Goal: Task Accomplishment & Management: Manage account settings

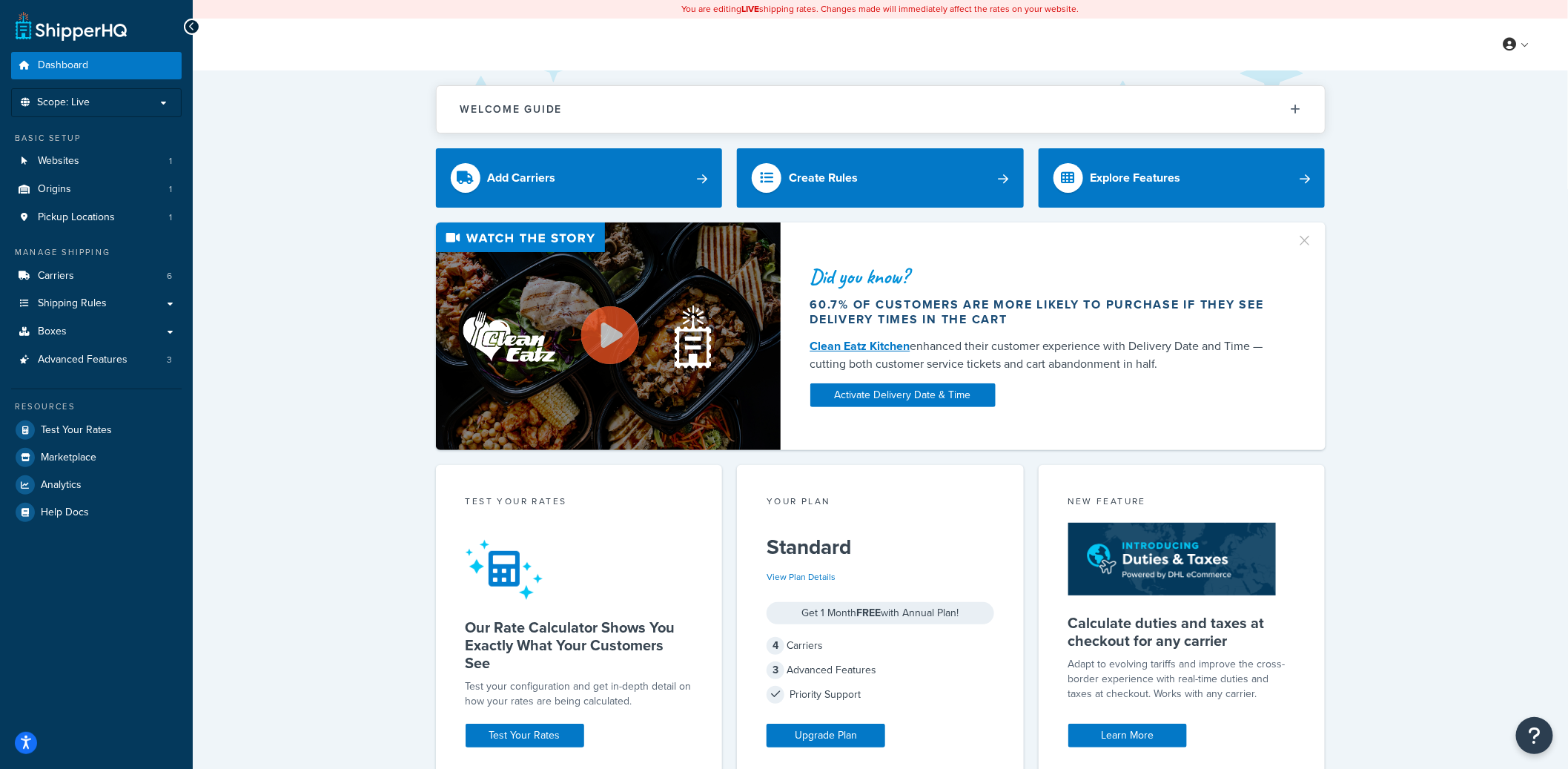
click at [338, 264] on div "Did you know? 60.7% of customers are more likely to purchase if they see delive…" at bounding box center [880, 336] width 1316 height 228
click at [108, 365] on span "Advanced Features" at bounding box center [83, 359] width 90 height 13
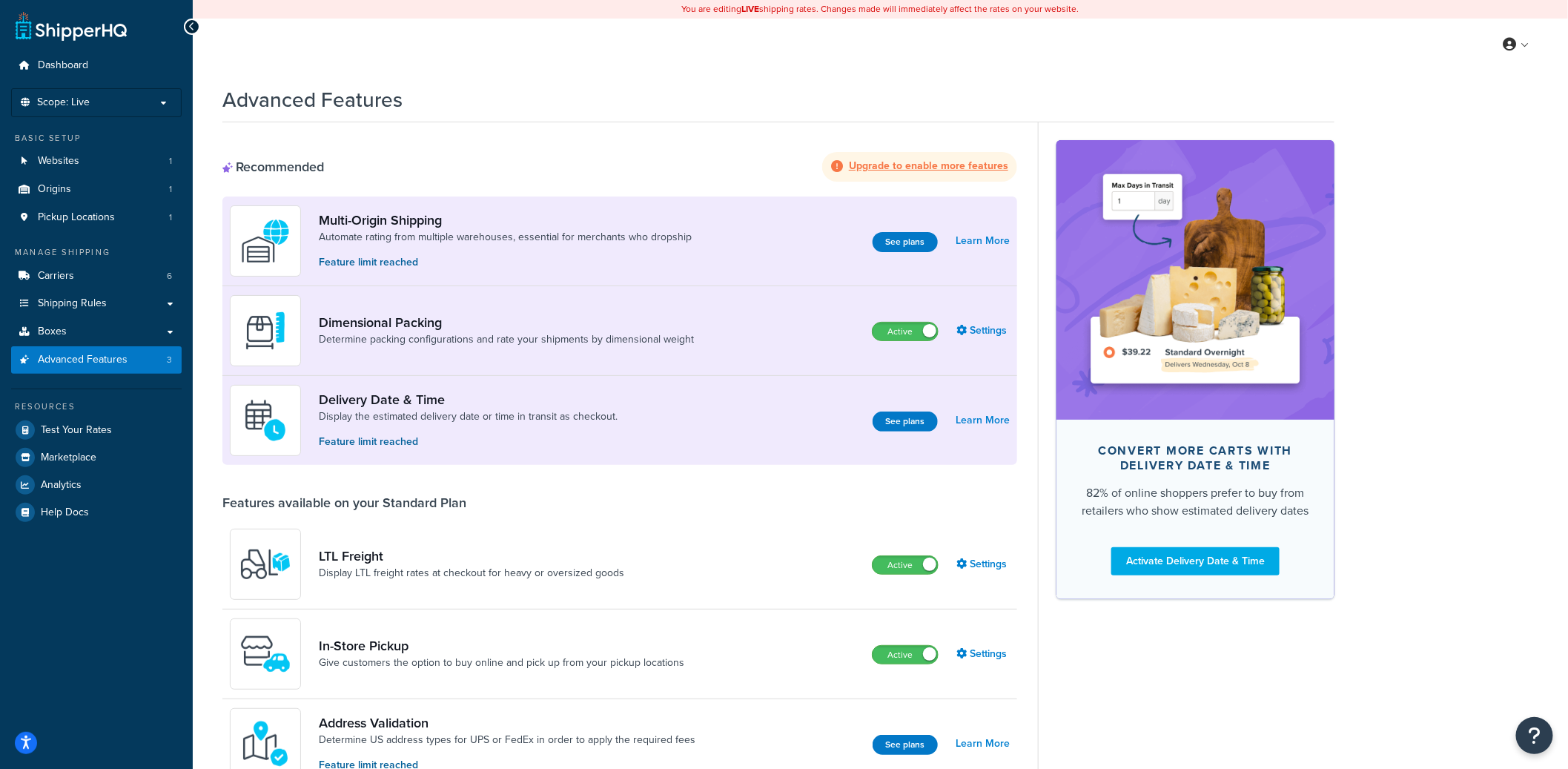
click at [92, 280] on link "Carriers 6" at bounding box center [97, 276] width 171 height 27
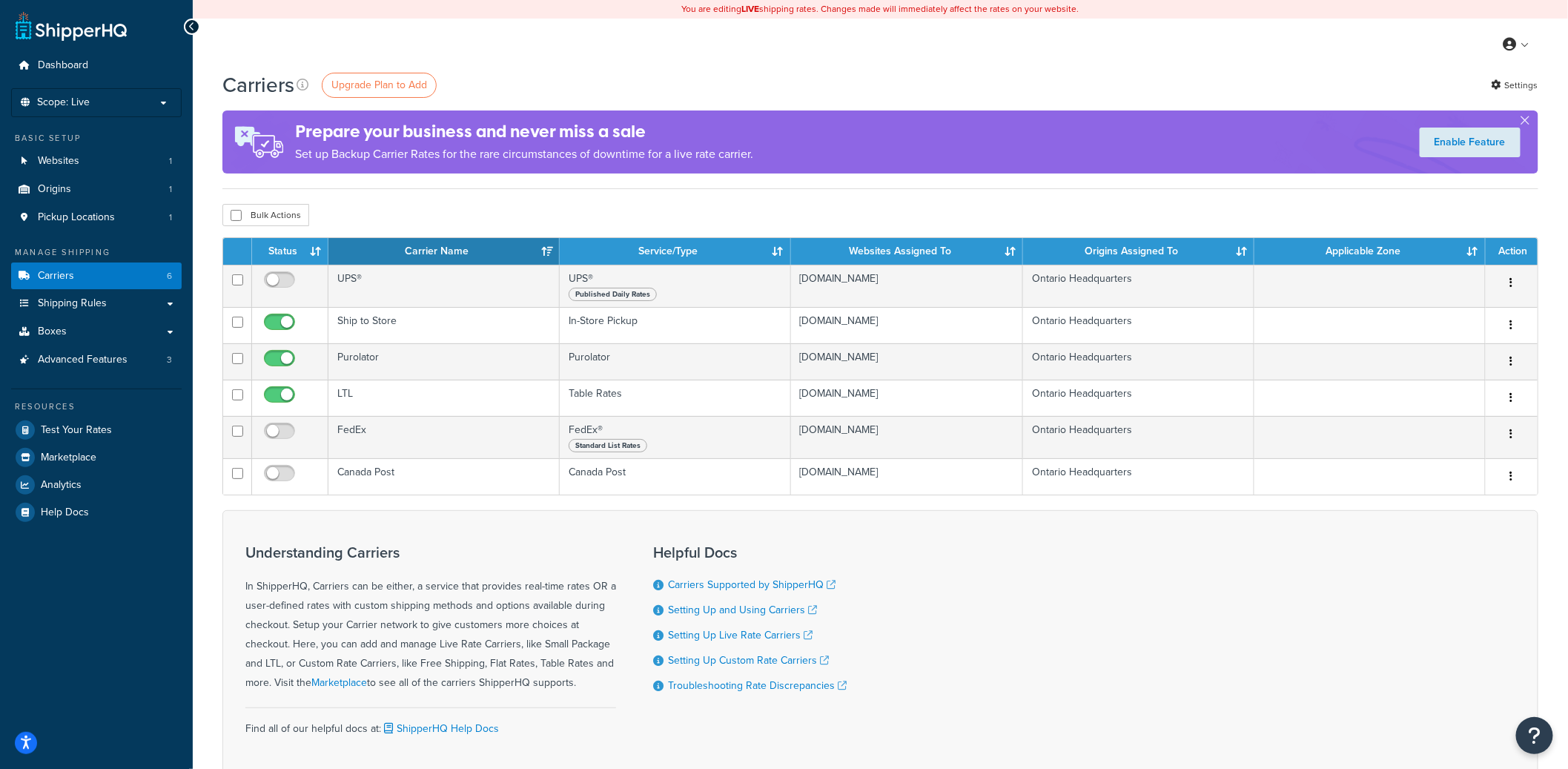
click at [190, 263] on div "Dashboard Scope: Live Development Integration Test Basic Setup Websites 1 Origi…" at bounding box center [96, 436] width 193 height 873
click at [196, 260] on div "Carriers Upgrade Plan to Add Settings Prepare your business and never miss a sa…" at bounding box center [880, 453] width 1375 height 765
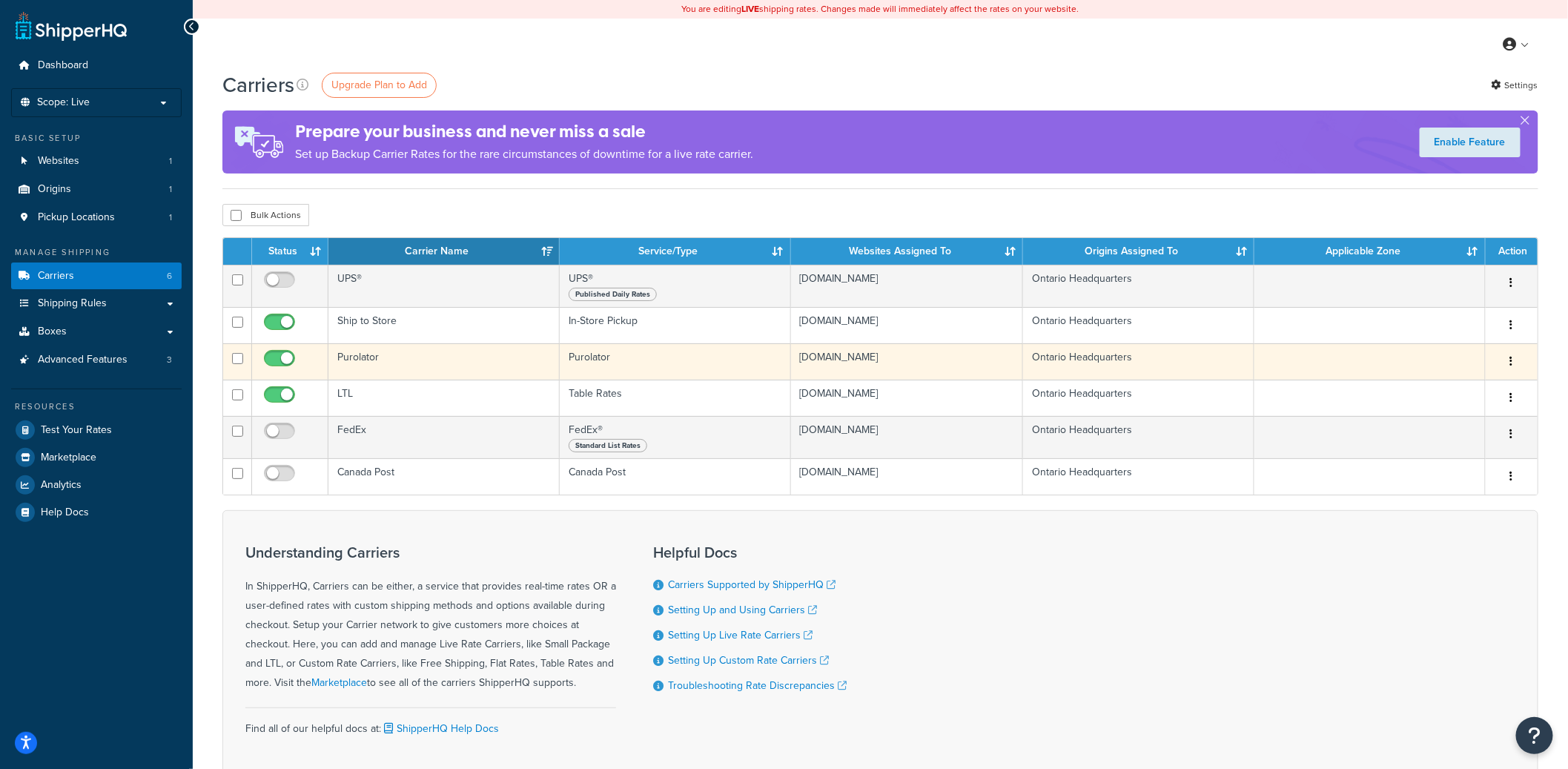
click at [1511, 362] on icon "button" at bounding box center [1512, 361] width 3 height 11
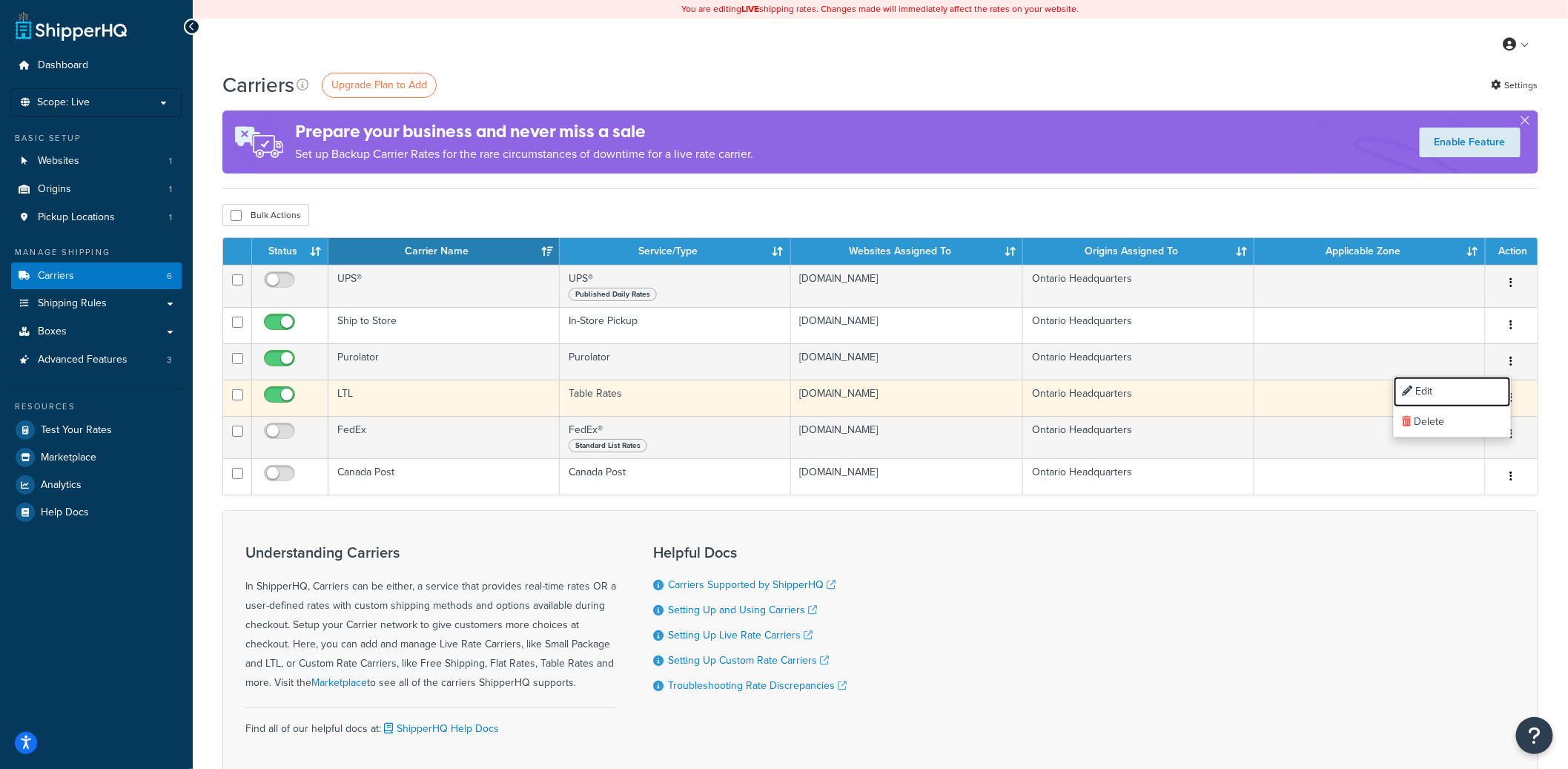
click at [1445, 385] on link "Edit" at bounding box center [1453, 392] width 117 height 30
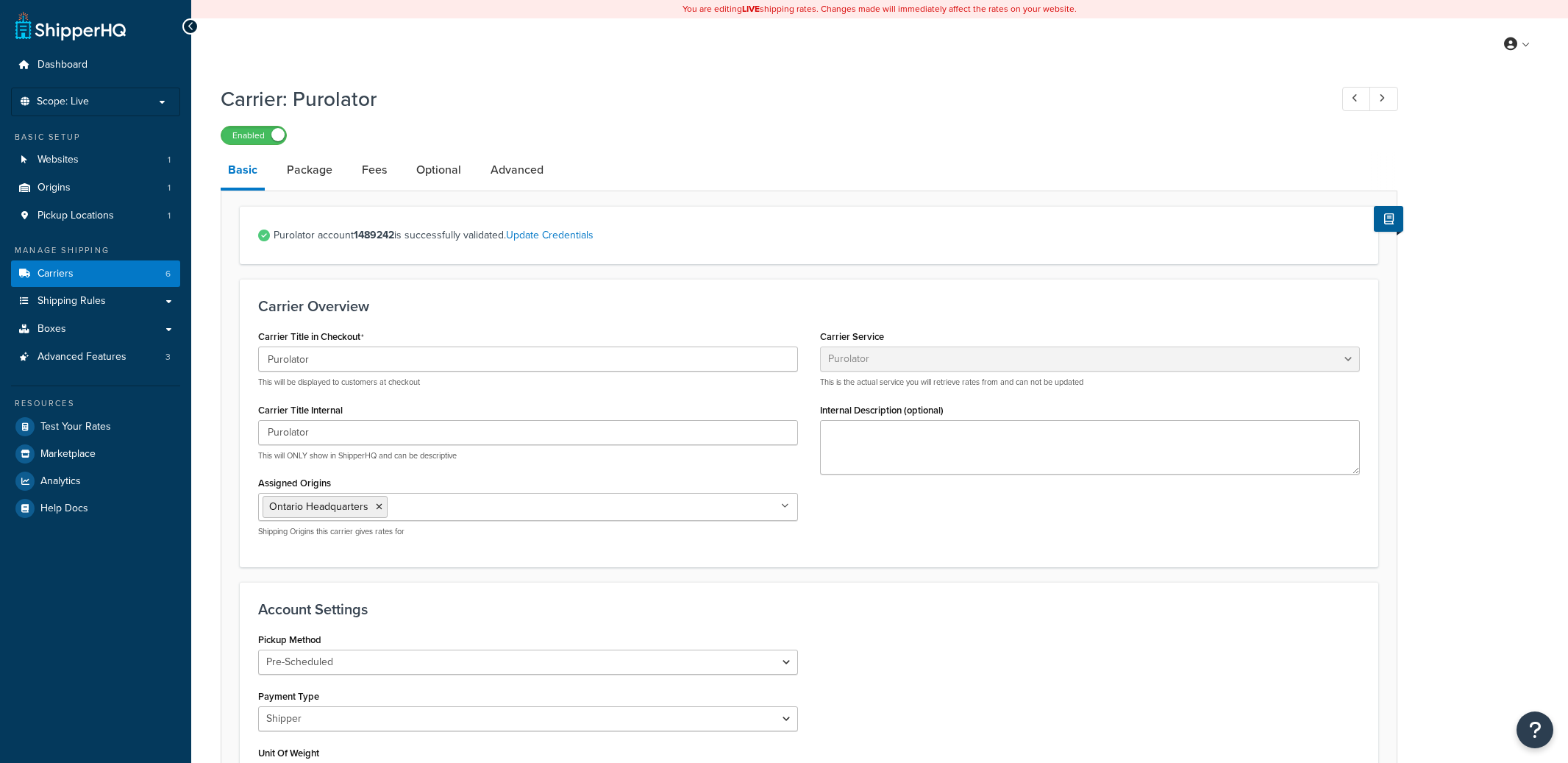
select select "purolator"
select select "PRE_SCHEDULED"
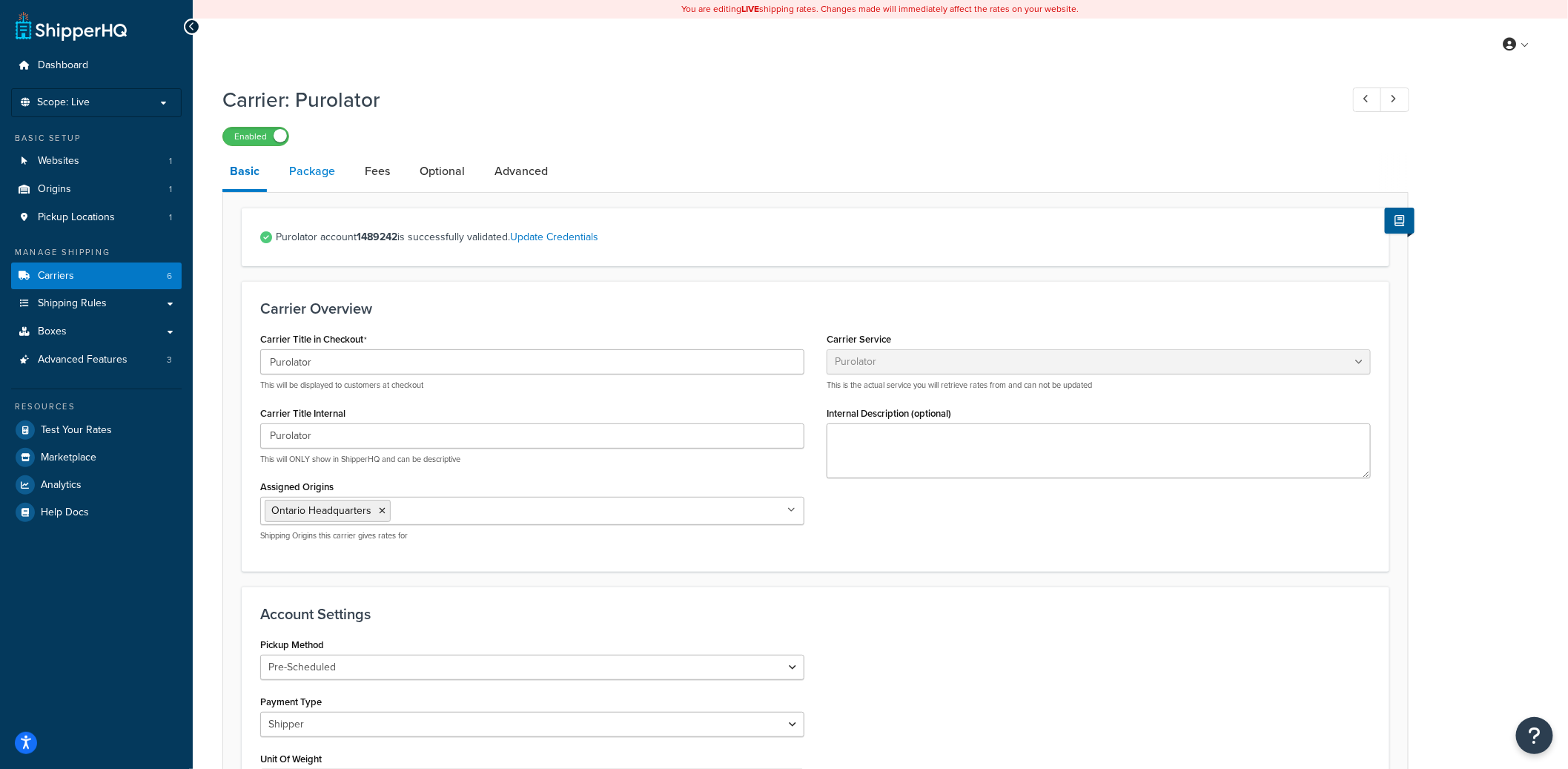
click at [308, 164] on link "Package" at bounding box center [312, 171] width 61 height 36
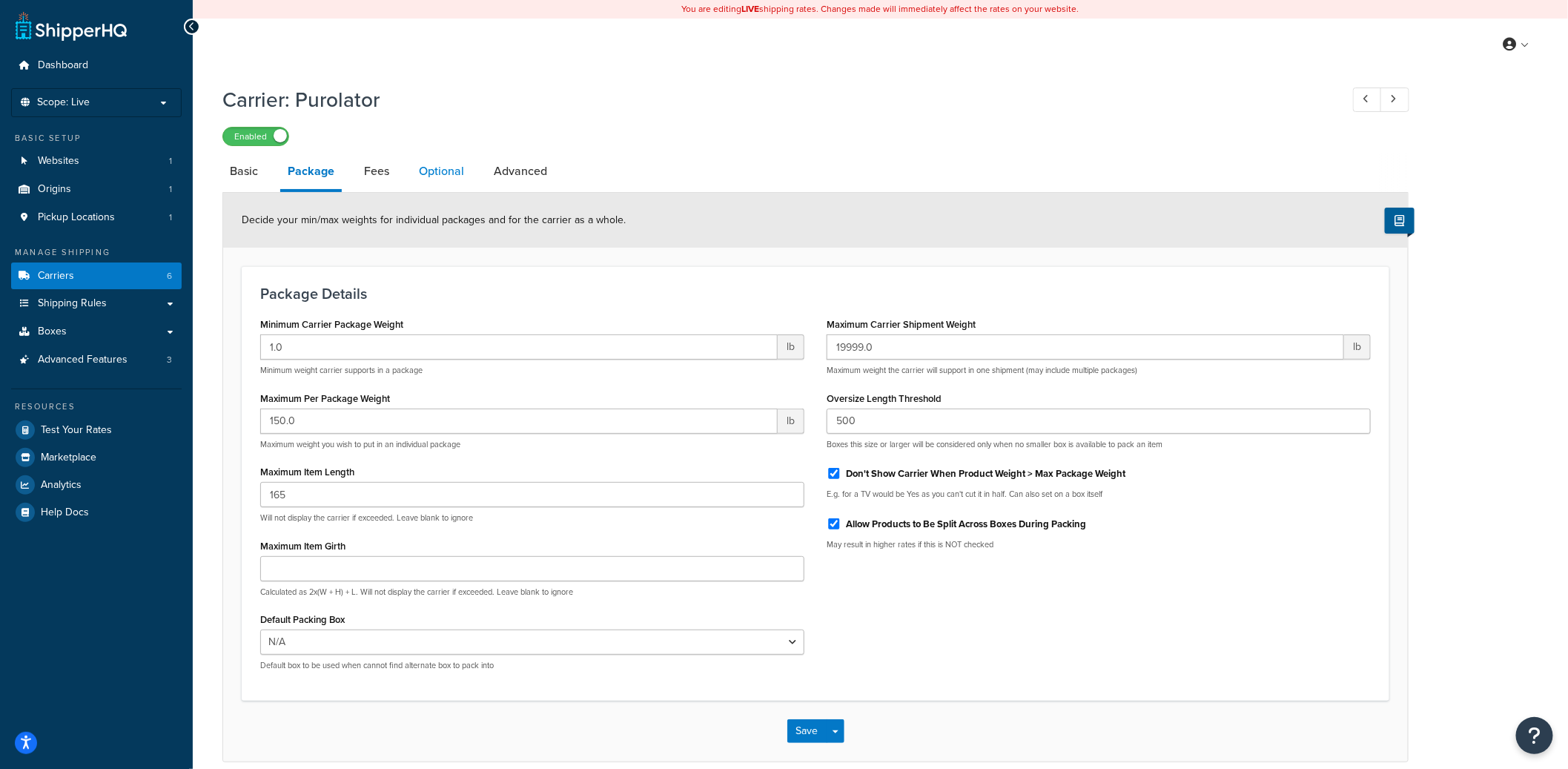
click at [451, 165] on link "Optional" at bounding box center [441, 171] width 60 height 36
select select "business"
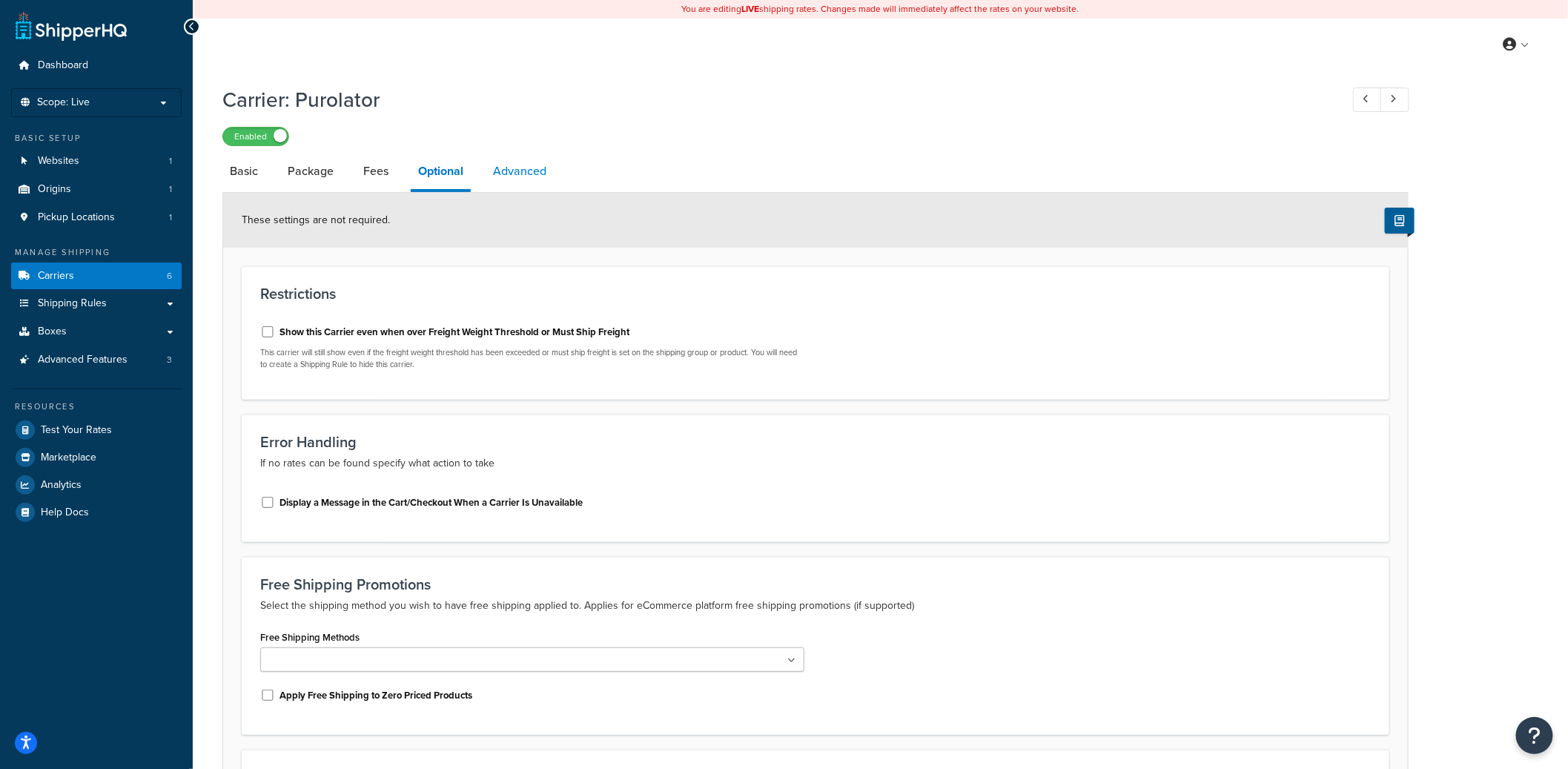
click at [526, 176] on link "Advanced" at bounding box center [520, 171] width 69 height 36
select select "false"
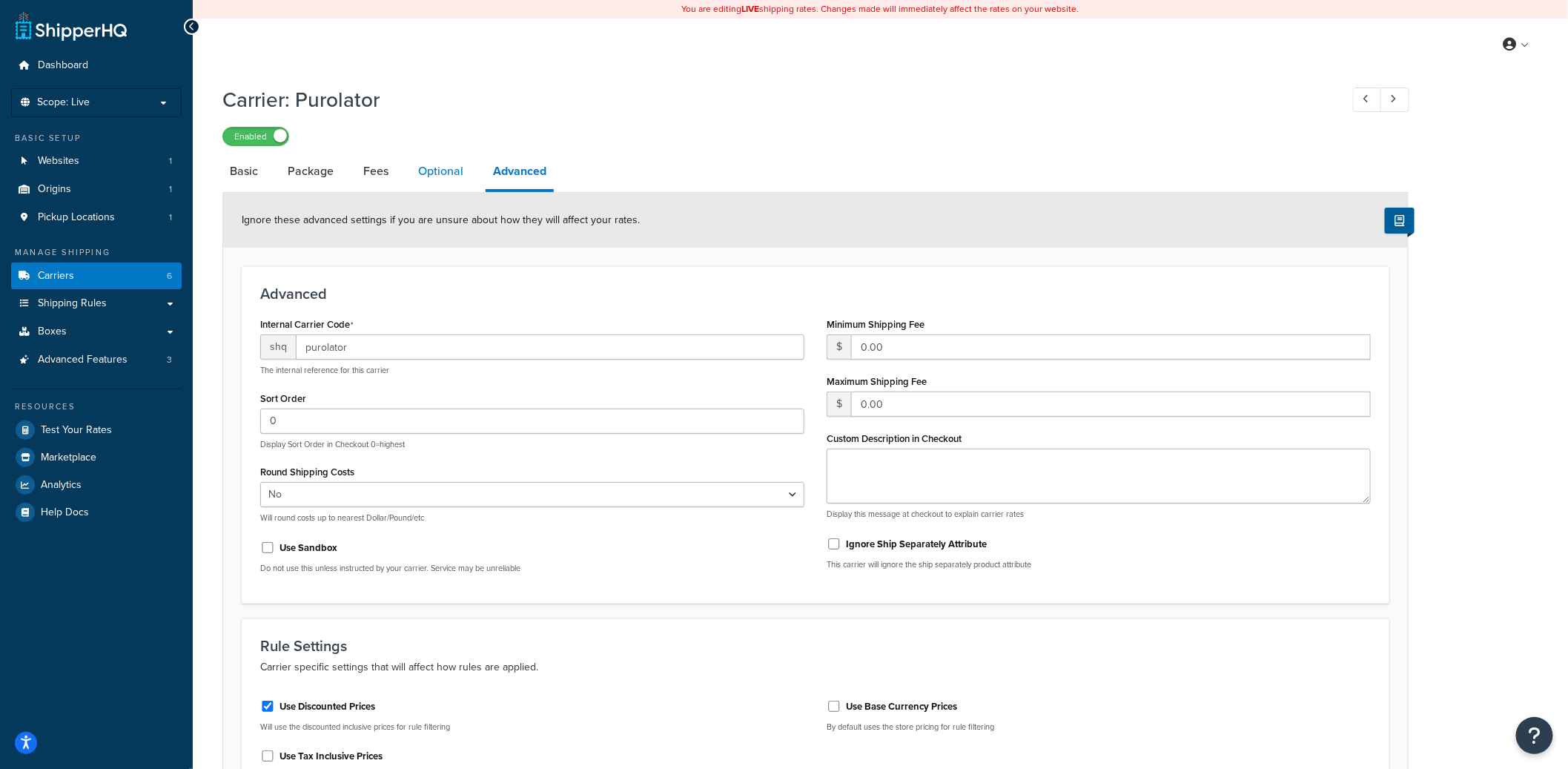
click at [455, 176] on link "Optional" at bounding box center [440, 171] width 60 height 36
select select "business"
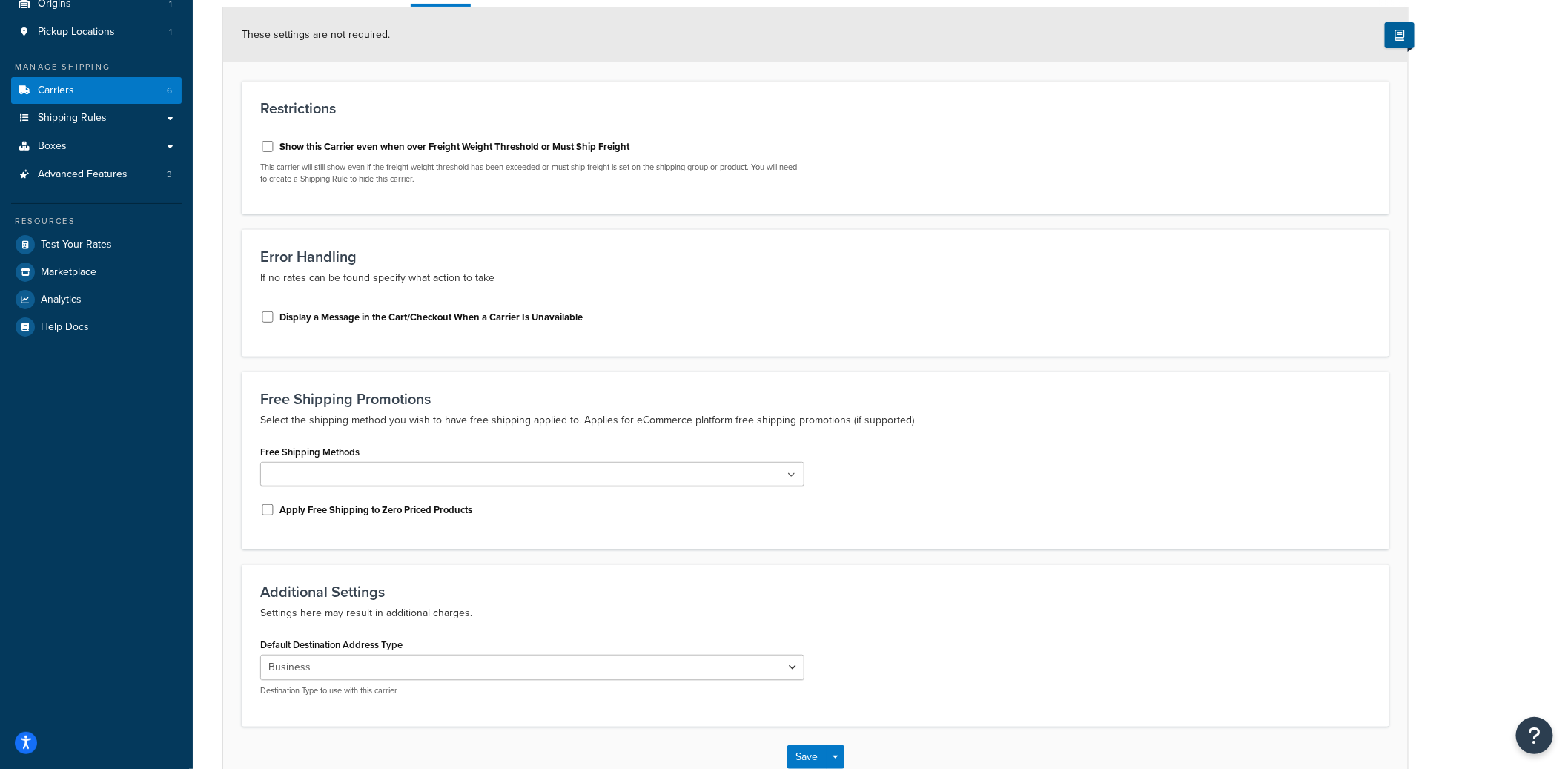
scroll to position [193, 0]
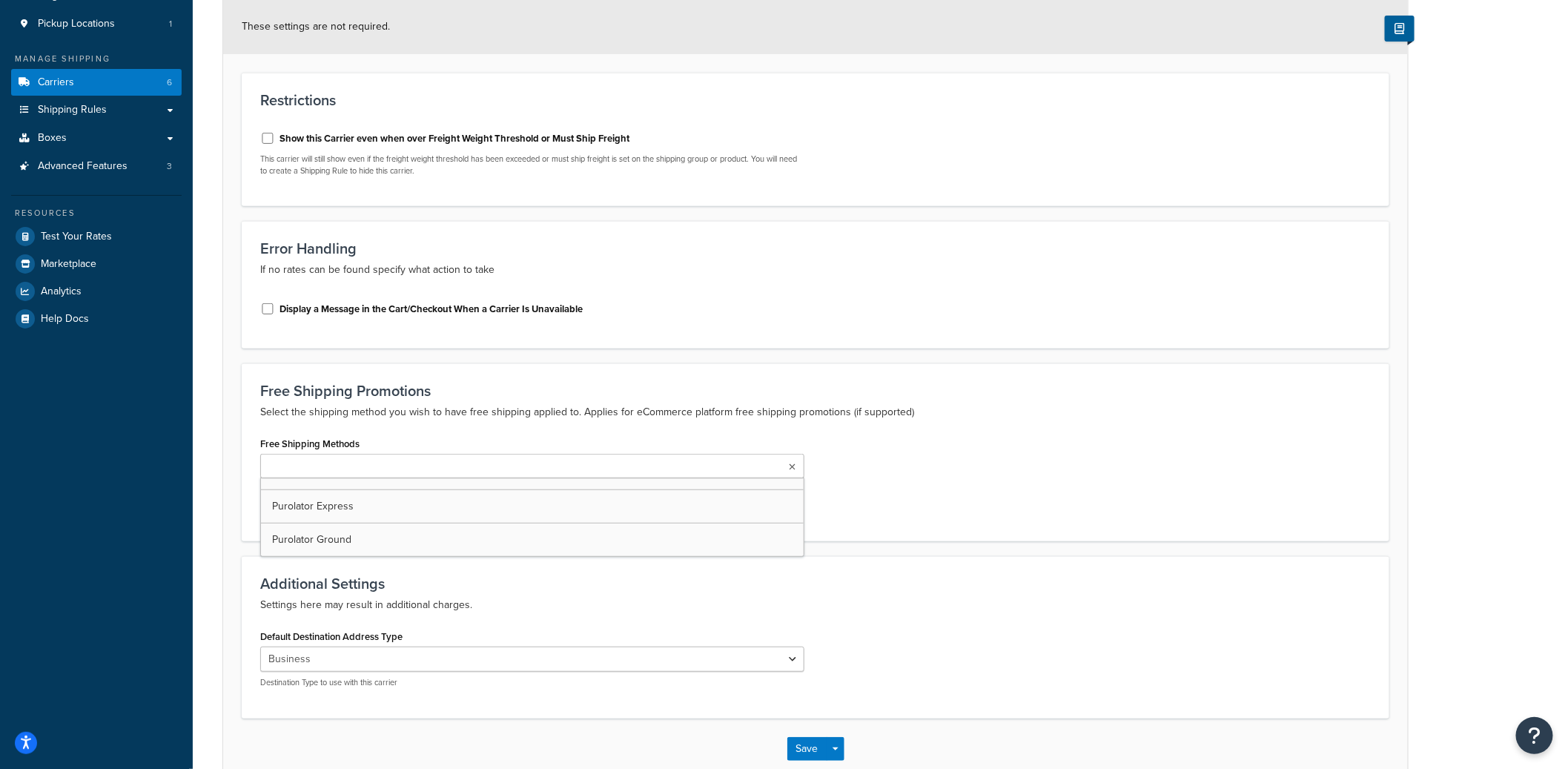
click at [293, 464] on input "Free Shipping Methods" at bounding box center [331, 467] width 131 height 16
click at [822, 748] on button "Save" at bounding box center [807, 752] width 40 height 24
